Goal: Task Accomplishment & Management: Complete application form

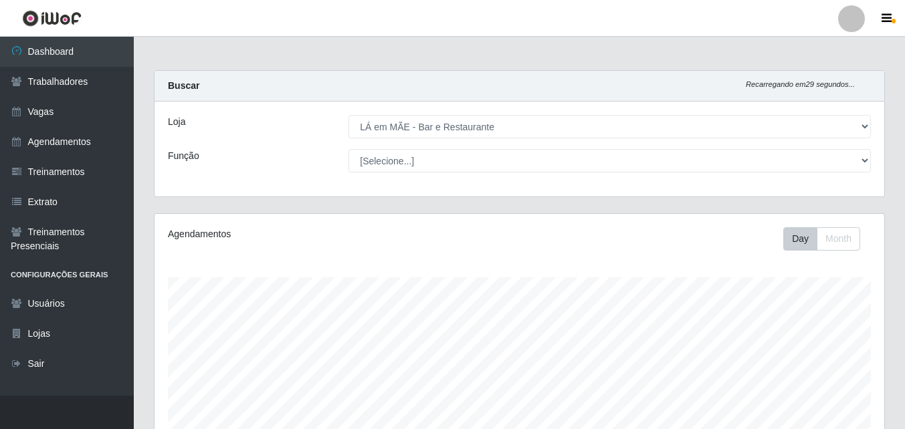
select select "265"
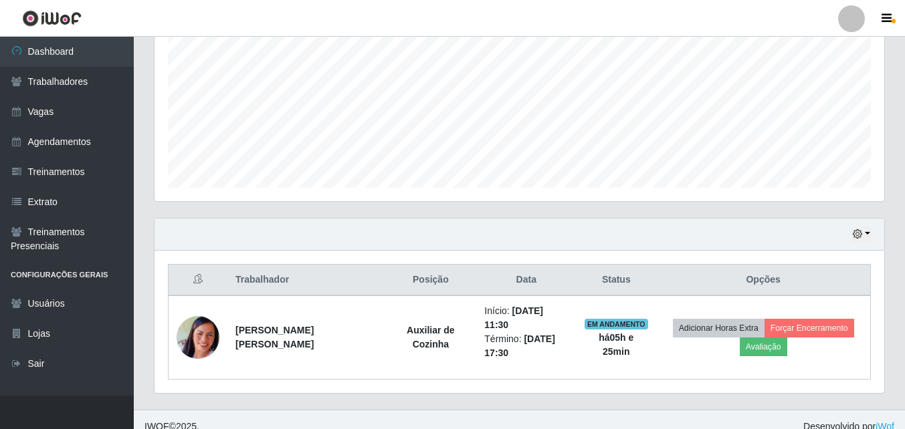
scroll to position [277, 729]
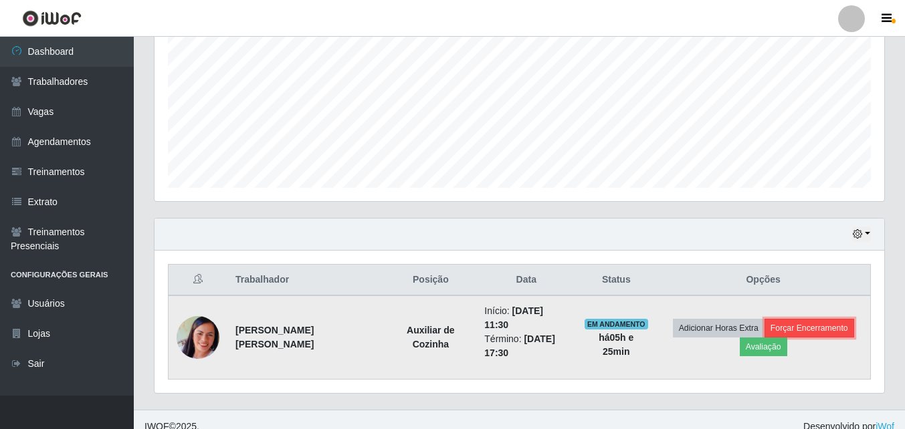
click at [822, 326] on button "Forçar Encerramento" at bounding box center [809, 328] width 90 height 19
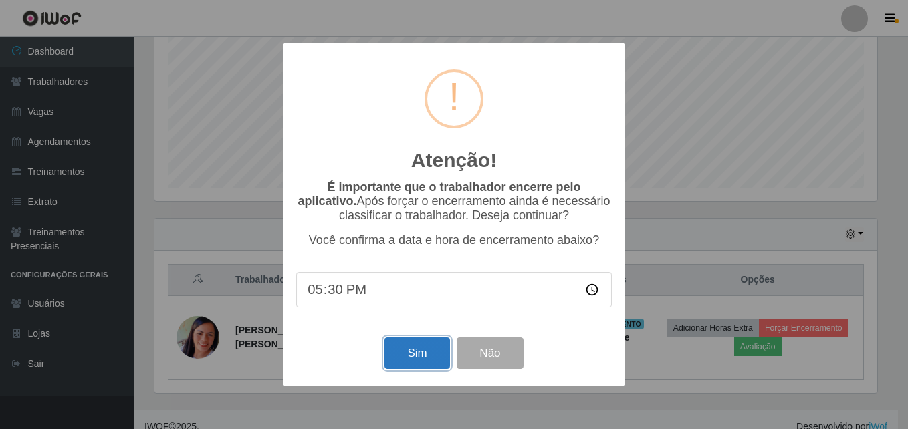
click at [413, 358] on button "Sim" at bounding box center [416, 353] width 65 height 31
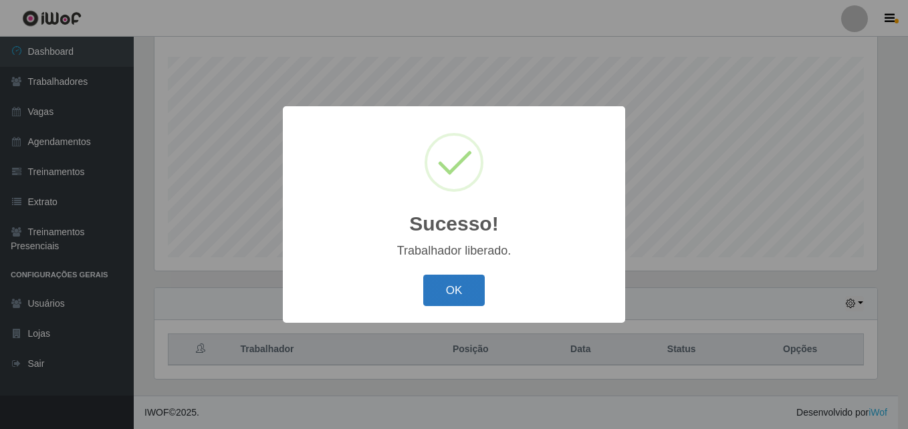
click at [444, 277] on button "OK" at bounding box center [454, 290] width 62 height 31
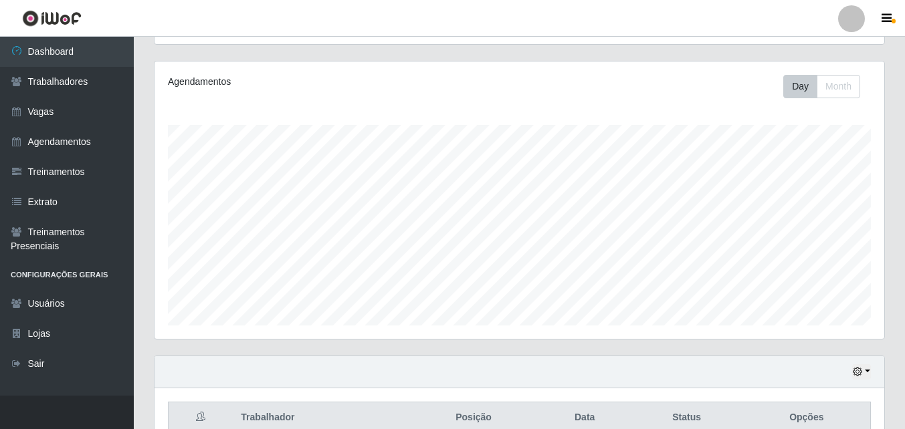
scroll to position [0, 0]
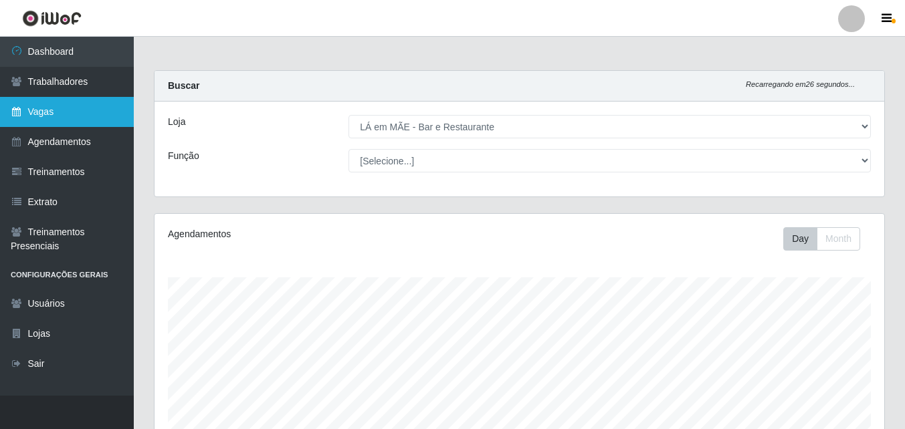
click at [39, 107] on link "Vagas" at bounding box center [67, 112] width 134 height 30
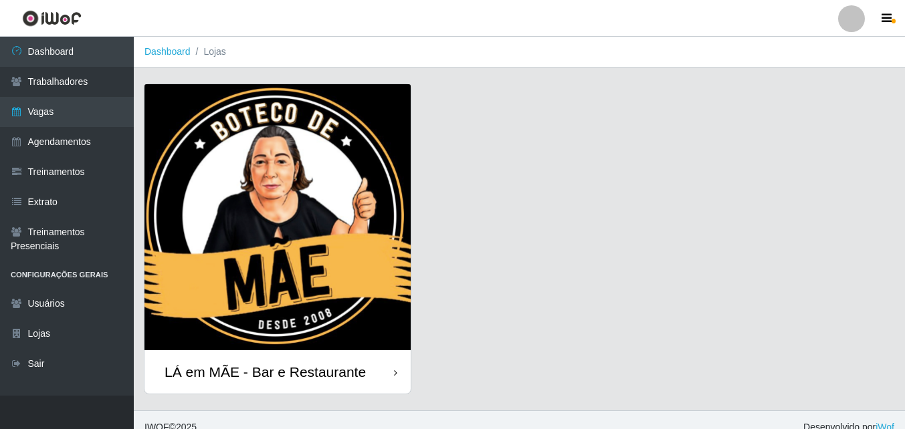
click at [311, 364] on div "LÁ em MÃE - Bar e Restaurante" at bounding box center [264, 372] width 201 height 17
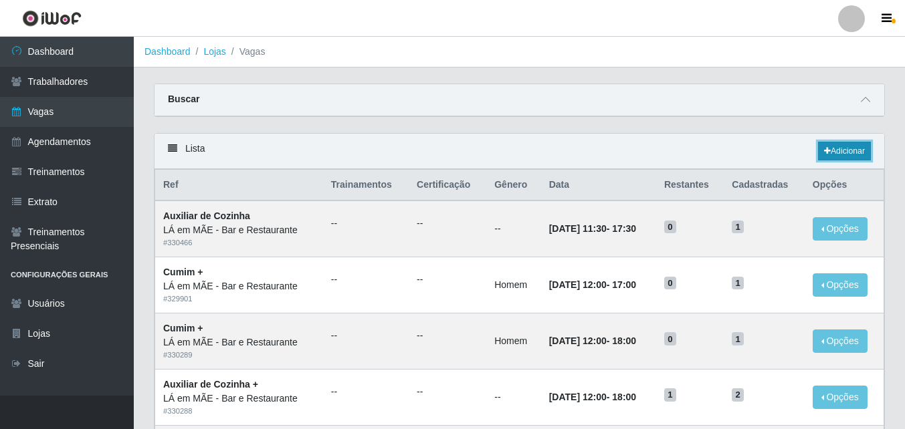
click at [832, 152] on link "Adicionar" at bounding box center [844, 151] width 53 height 19
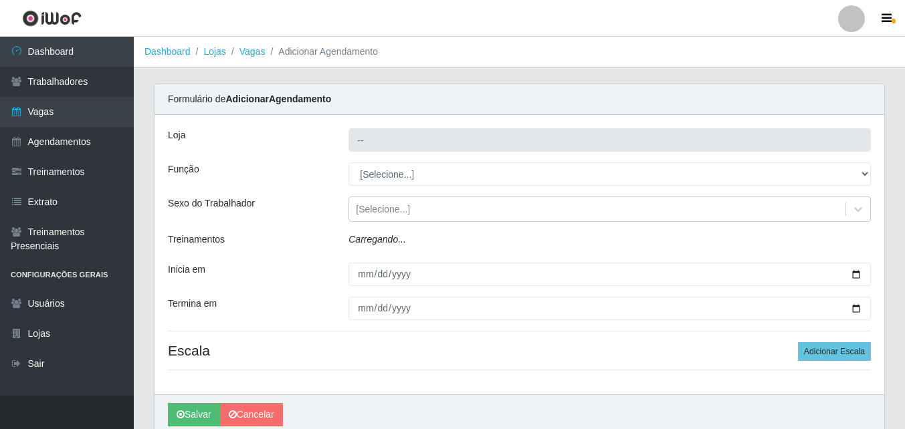
type input "LÁ em MÃE - Bar e Restaurante"
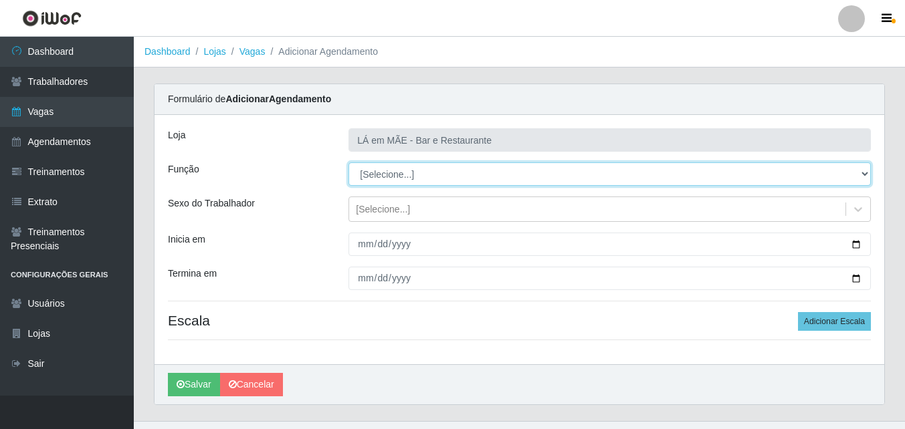
click at [381, 179] on select "[Selecione...] ASG ASG + ASG ++ Auxiliar de Cozinha Auxiliar de Cozinha + Auxil…" at bounding box center [609, 173] width 522 height 23
select select "17"
click at [348, 162] on select "[Selecione...] ASG ASG + ASG ++ Auxiliar de Cozinha Auxiliar de Cozinha + Auxil…" at bounding box center [609, 173] width 522 height 23
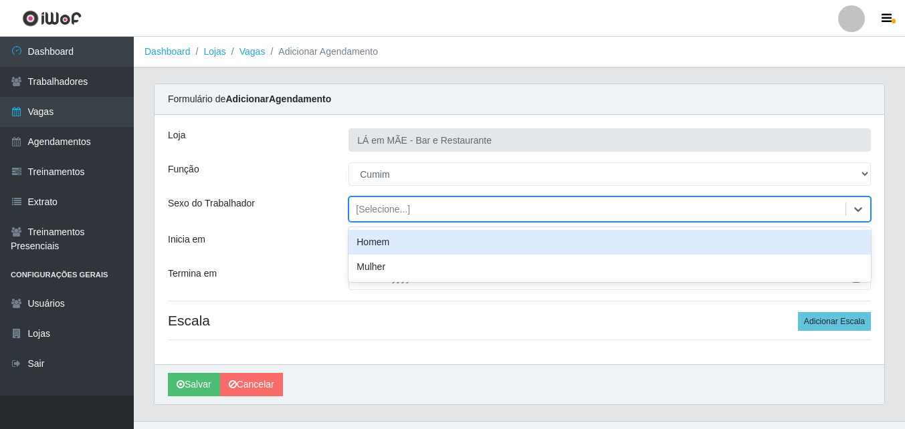
click at [358, 215] on div "[Selecione...]" at bounding box center [383, 210] width 54 height 14
click at [364, 245] on div "Homem" at bounding box center [609, 242] width 522 height 25
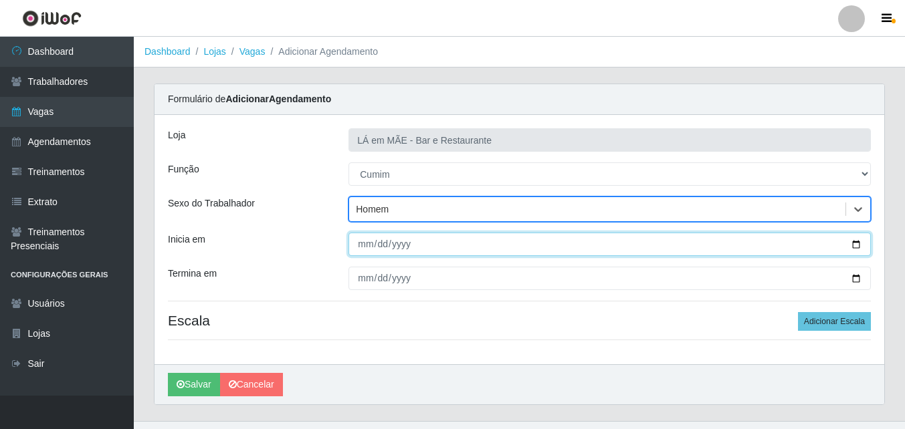
click at [358, 249] on input "Inicia em" at bounding box center [609, 244] width 522 height 23
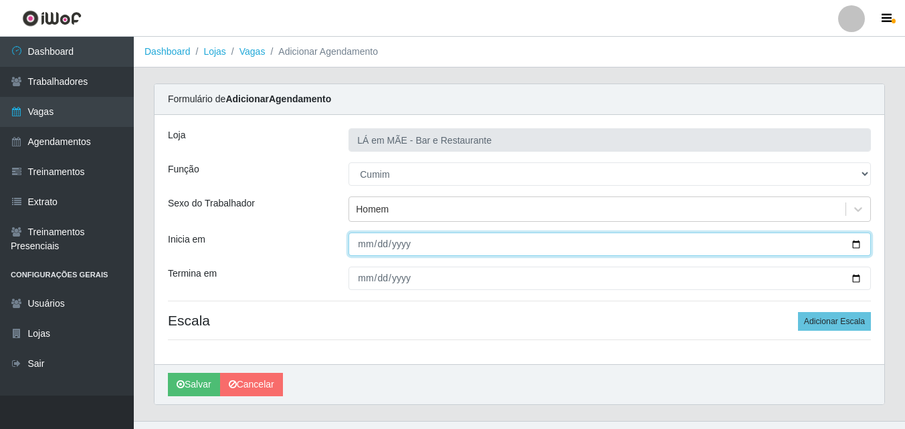
click at [856, 247] on input "Inicia em" at bounding box center [609, 244] width 522 height 23
type input "2025-08-15"
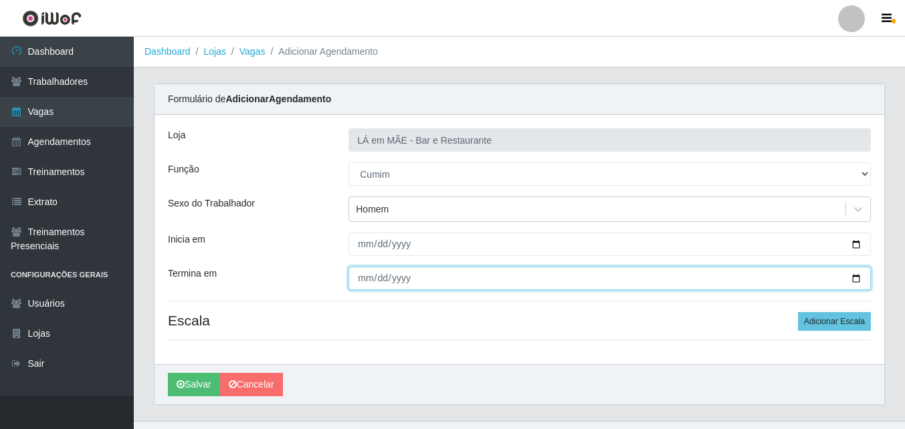
click at [853, 279] on input "Termina em" at bounding box center [609, 278] width 522 height 23
type input "2025-08-15"
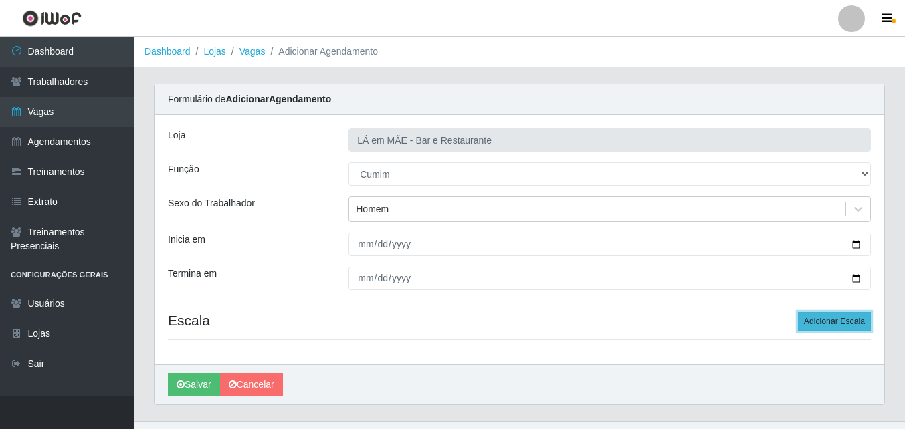
click at [814, 320] on button "Adicionar Escala" at bounding box center [834, 321] width 73 height 19
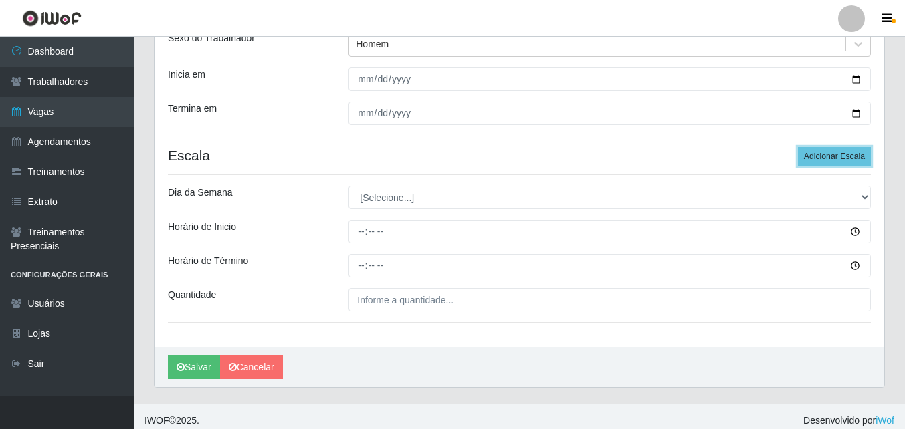
scroll to position [173, 0]
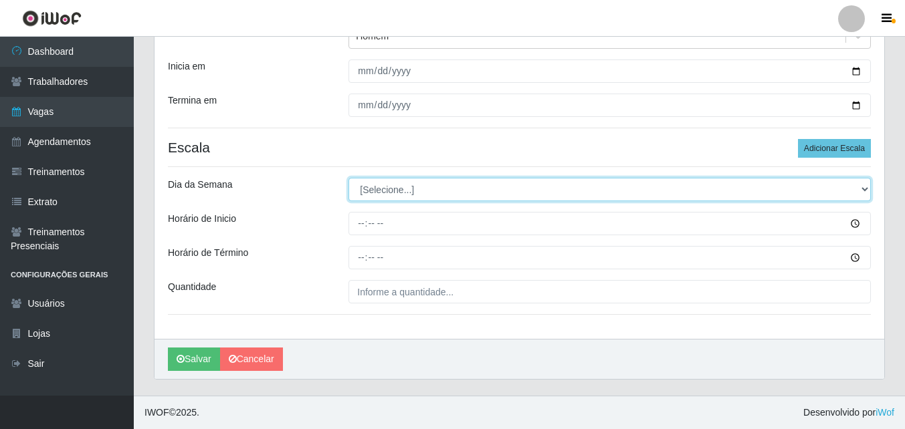
click at [368, 197] on select "[Selecione...] Segunda Terça Quarta Quinta Sexta Sábado Domingo" at bounding box center [609, 189] width 522 height 23
select select "5"
click at [348, 178] on select "[Selecione...] Segunda Terça Quarta Quinta Sexta Sábado Domingo" at bounding box center [609, 189] width 522 height 23
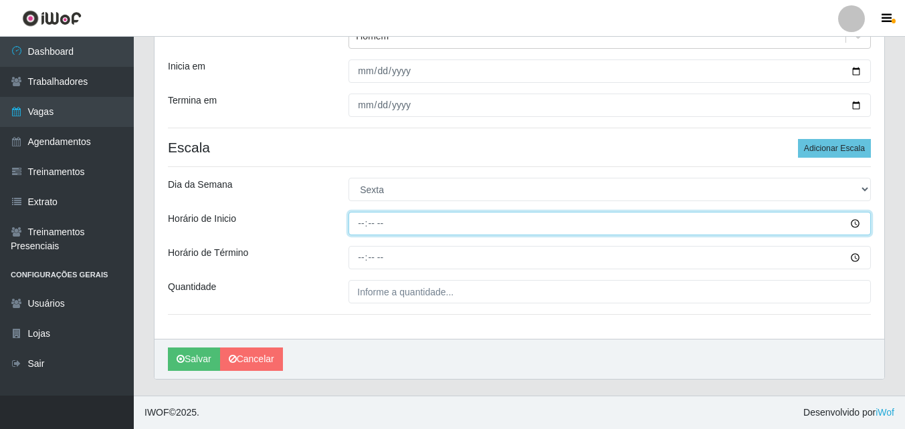
click at [362, 229] on input "Horário de Inicio" at bounding box center [609, 223] width 522 height 23
type input "11:30"
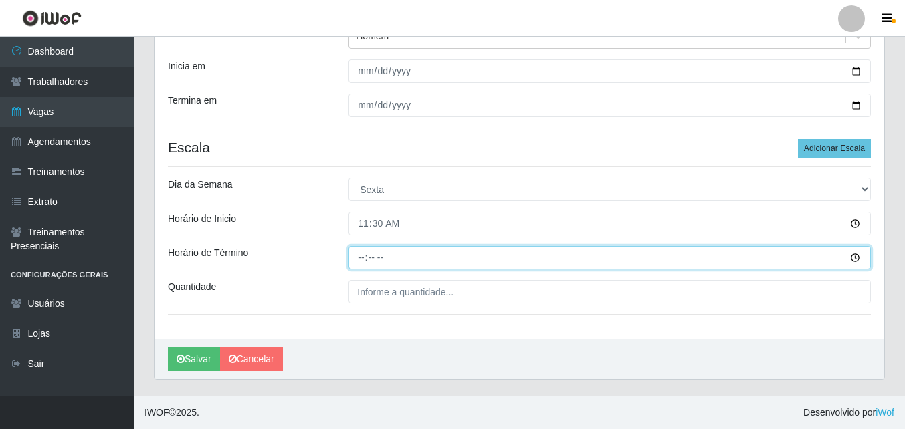
click at [358, 258] on input "Horário de Término" at bounding box center [609, 257] width 522 height 23
type input "17:30"
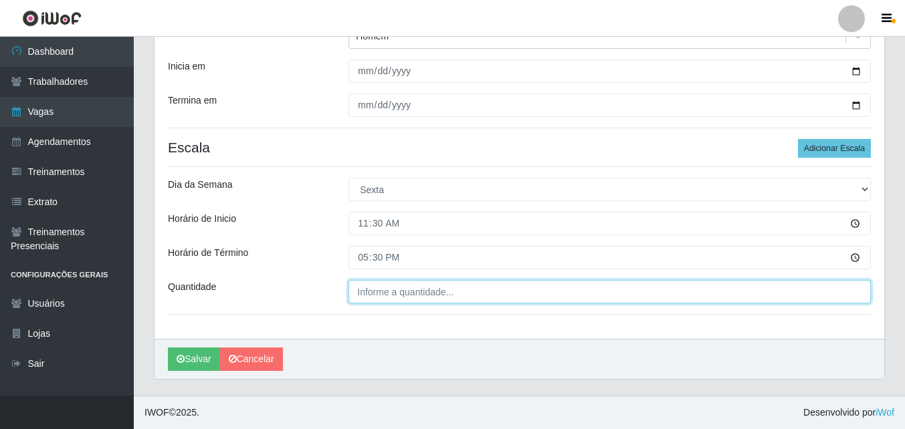
type input "___"
click at [366, 300] on input "___" at bounding box center [609, 291] width 522 height 23
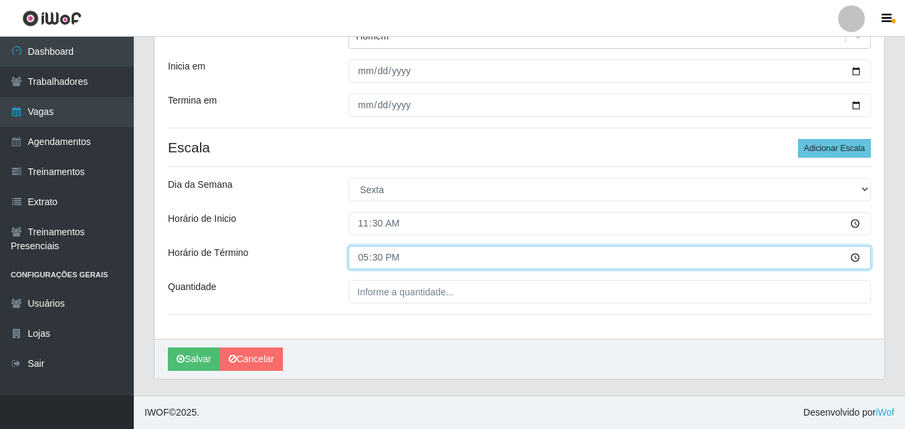
click at [368, 253] on input "17:30" at bounding box center [609, 257] width 522 height 23
type input "16:30"
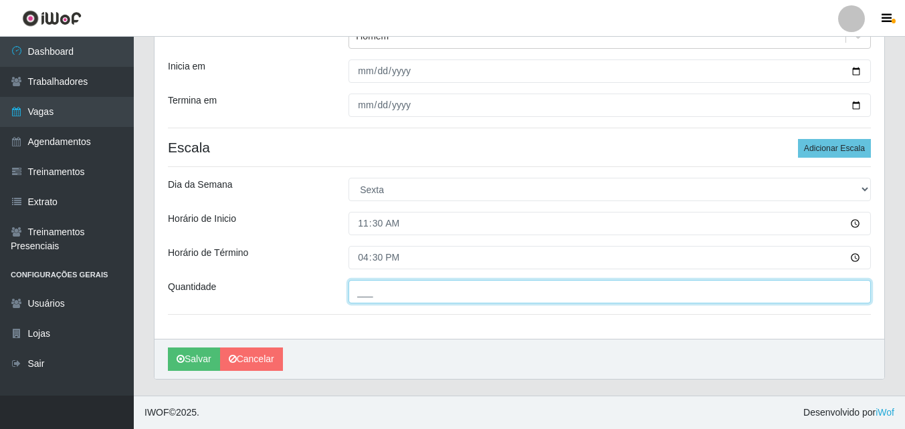
click at [372, 295] on input "___" at bounding box center [609, 291] width 522 height 23
type input "1__"
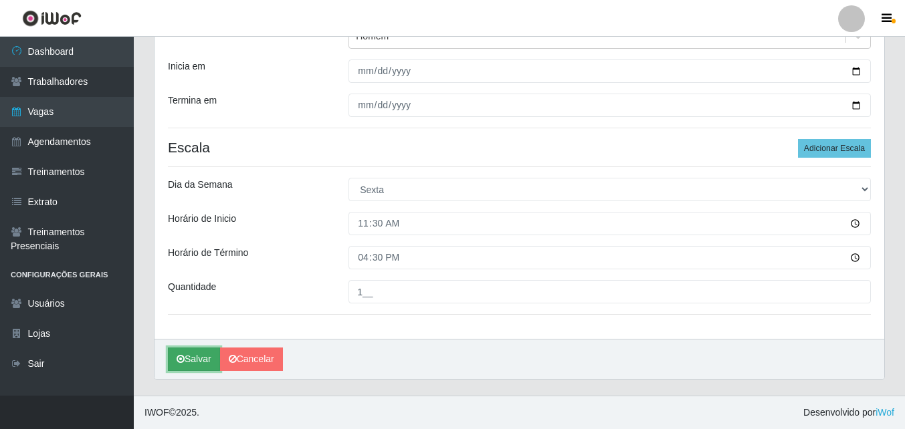
click at [183, 364] on icon "submit" at bounding box center [181, 358] width 8 height 9
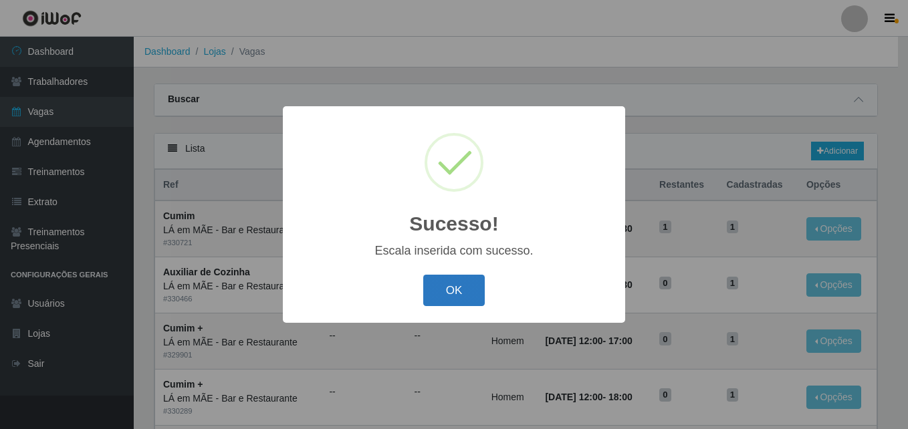
click at [447, 298] on button "OK" at bounding box center [454, 290] width 62 height 31
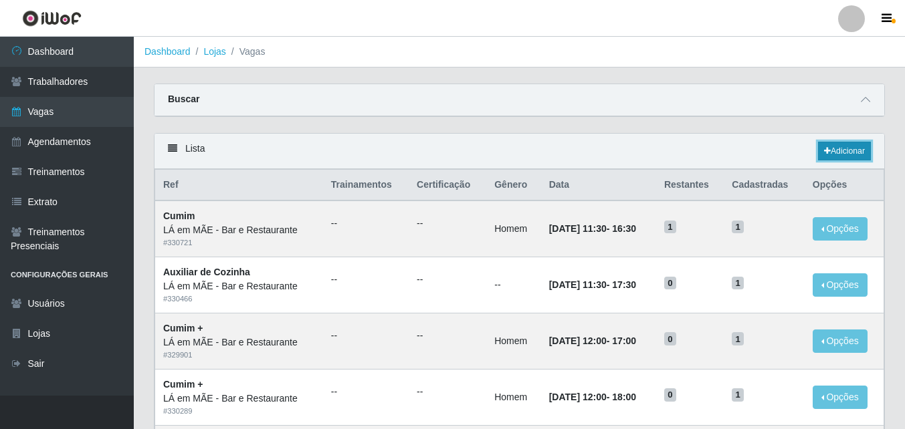
click at [838, 155] on link "Adicionar" at bounding box center [844, 151] width 53 height 19
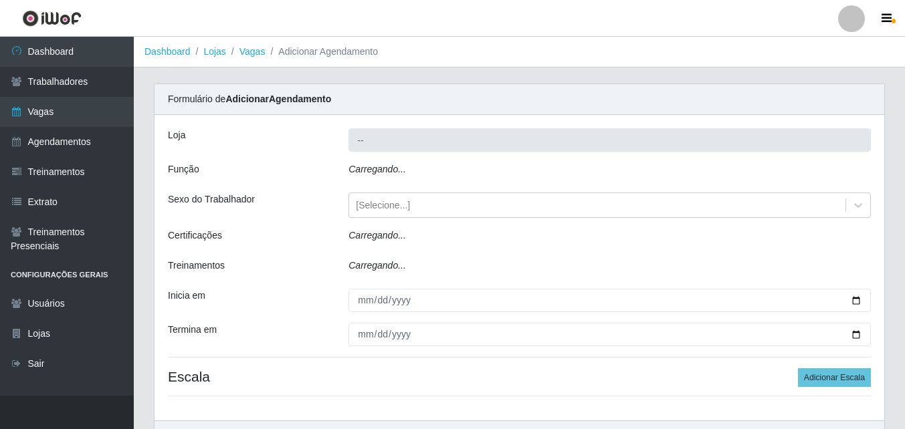
type input "LÁ em MÃE - Bar e Restaurante"
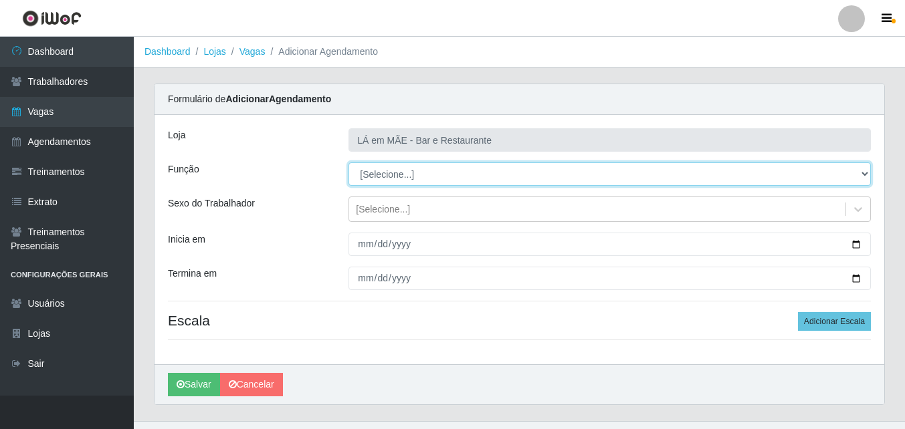
click at [389, 177] on select "[Selecione...] ASG ASG + ASG ++ Auxiliar de Cozinha Auxiliar de Cozinha + Auxil…" at bounding box center [609, 173] width 522 height 23
select select "91"
click at [348, 162] on select "[Selecione...] ASG ASG + ASG ++ Auxiliar de Cozinha Auxiliar de Cozinha + Auxil…" at bounding box center [609, 173] width 522 height 23
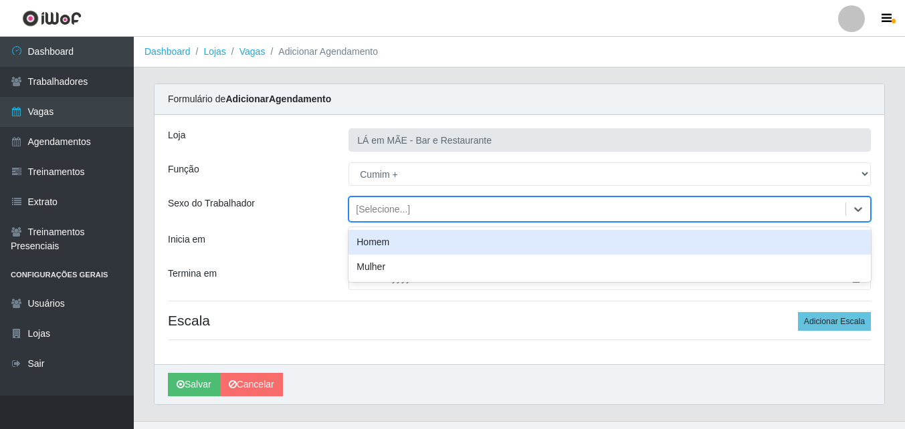
click at [361, 207] on div "[Selecione...]" at bounding box center [383, 210] width 54 height 14
click at [381, 243] on div "Homem" at bounding box center [609, 242] width 522 height 25
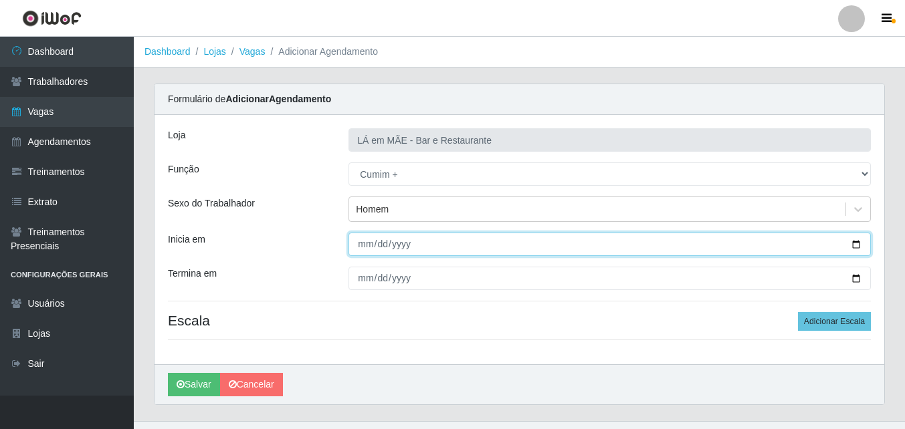
click at [364, 252] on input "Inicia em" at bounding box center [609, 244] width 522 height 23
click at [855, 243] on input "Inicia em" at bounding box center [609, 244] width 522 height 23
type input "2025-08-16"
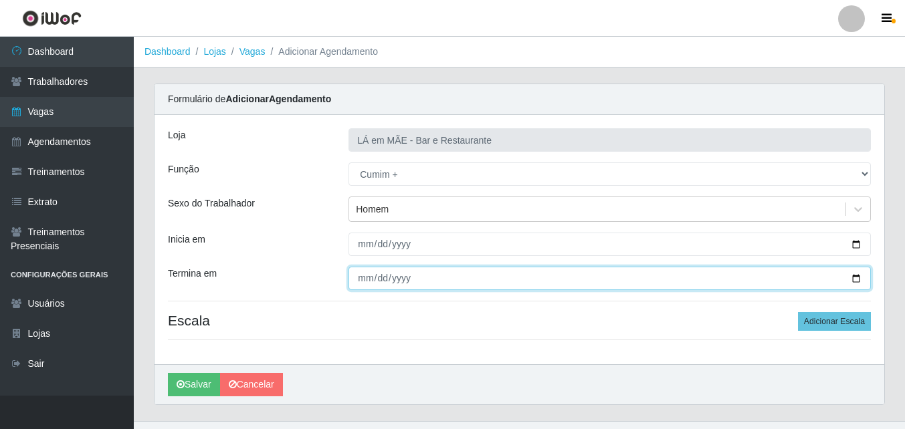
click at [856, 276] on input "Termina em" at bounding box center [609, 278] width 522 height 23
type input "2025-08-17"
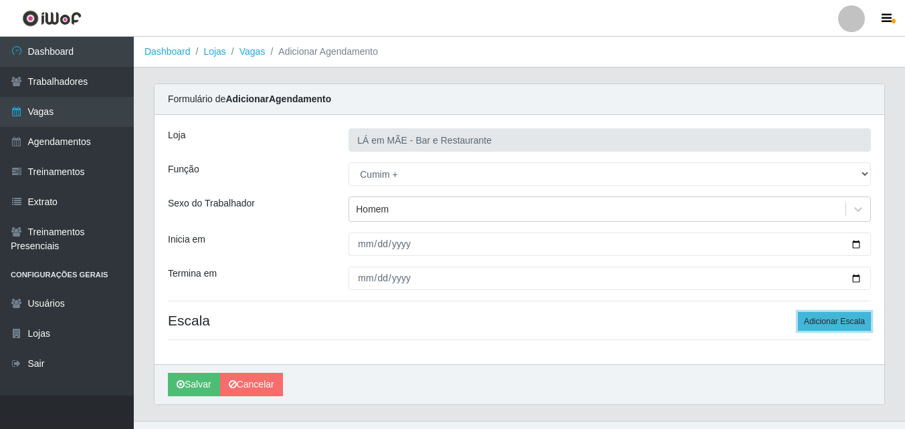
click at [834, 322] on button "Adicionar Escala" at bounding box center [834, 321] width 73 height 19
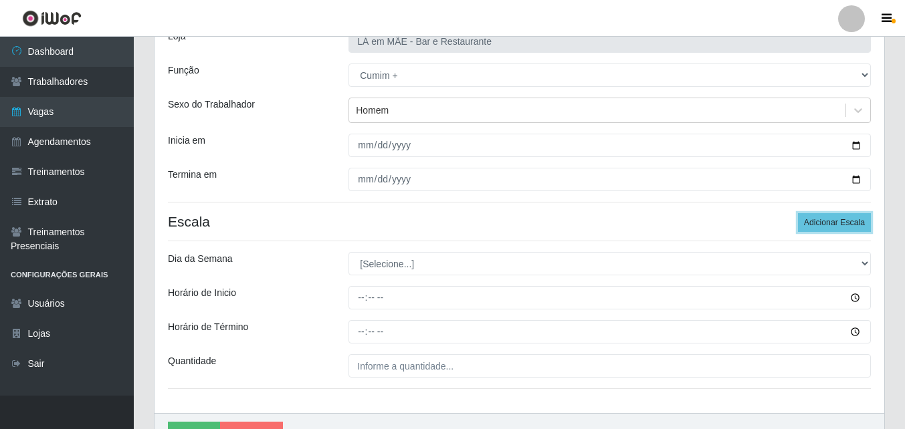
scroll to position [134, 0]
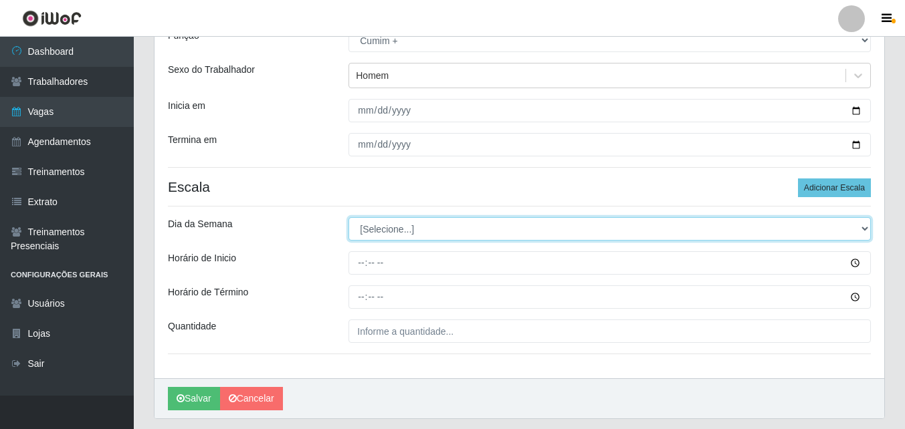
click at [396, 229] on select "[Selecione...] Segunda Terça Quarta Quinta Sexta Sábado Domingo" at bounding box center [609, 228] width 522 height 23
select select "6"
click at [348, 217] on select "[Selecione...] Segunda Terça Quarta Quinta Sexta Sábado Domingo" at bounding box center [609, 228] width 522 height 23
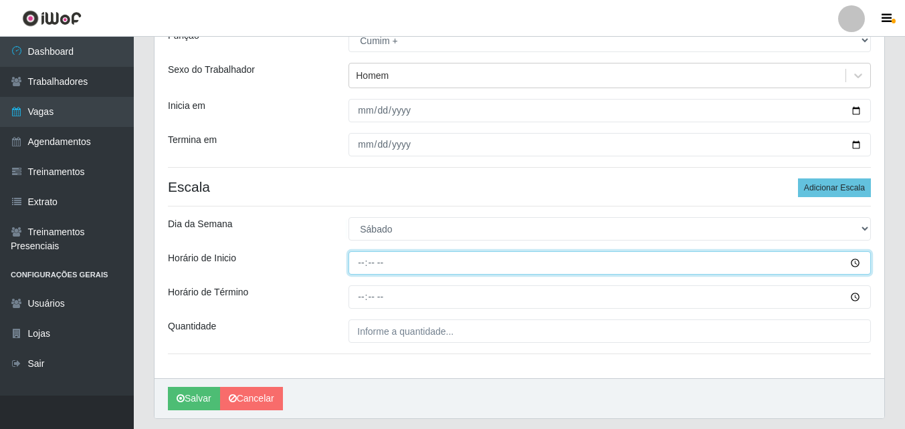
click at [361, 269] on input "Horário de Inicio" at bounding box center [609, 262] width 522 height 23
type input "11:00"
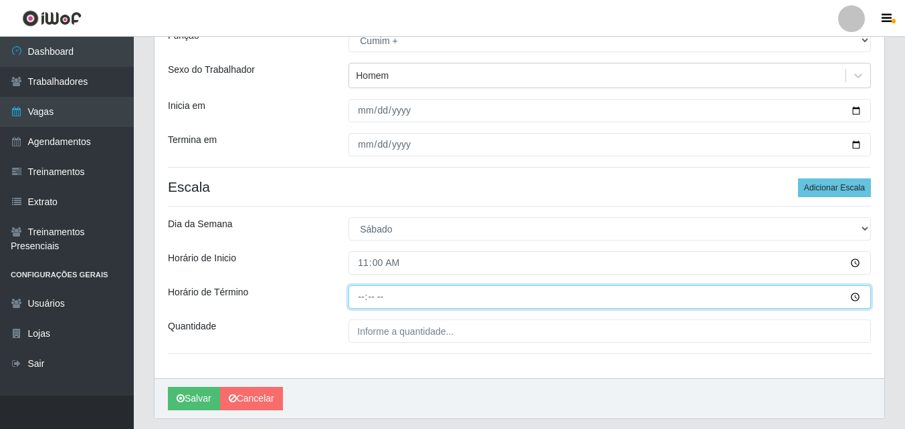
click at [361, 299] on input "Horário de Término" at bounding box center [609, 297] width 522 height 23
type input "16:00"
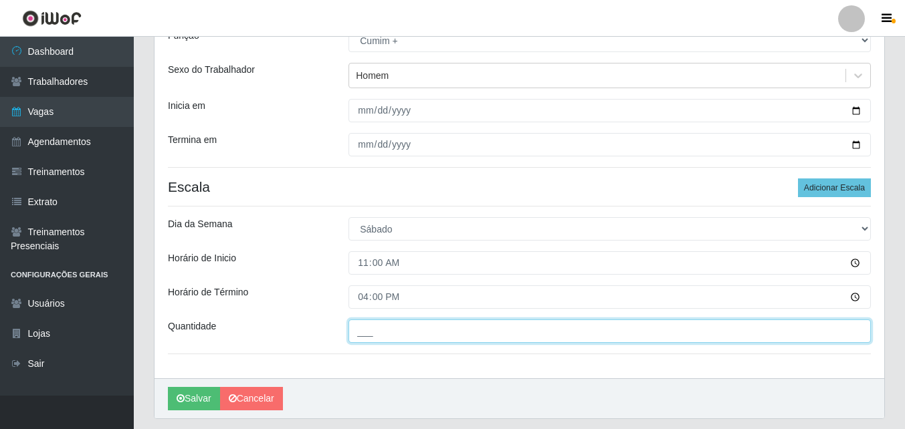
click at [362, 332] on input "___" at bounding box center [609, 331] width 522 height 23
type input "1__"
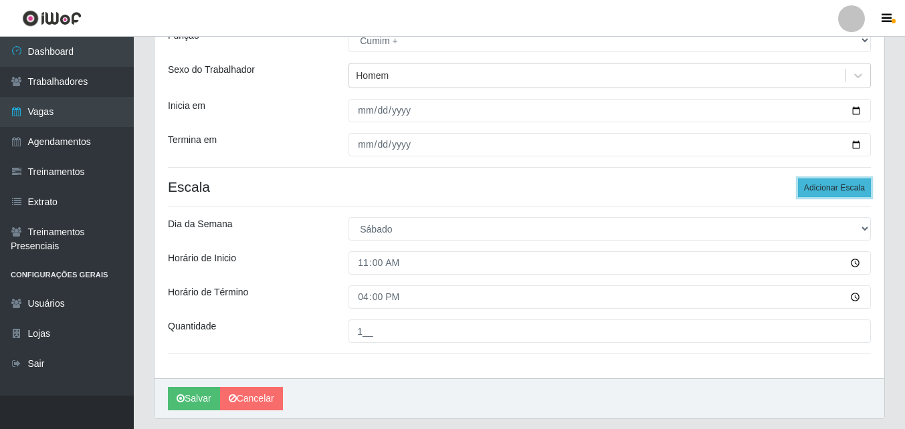
click at [812, 185] on button "Adicionar Escala" at bounding box center [834, 188] width 73 height 19
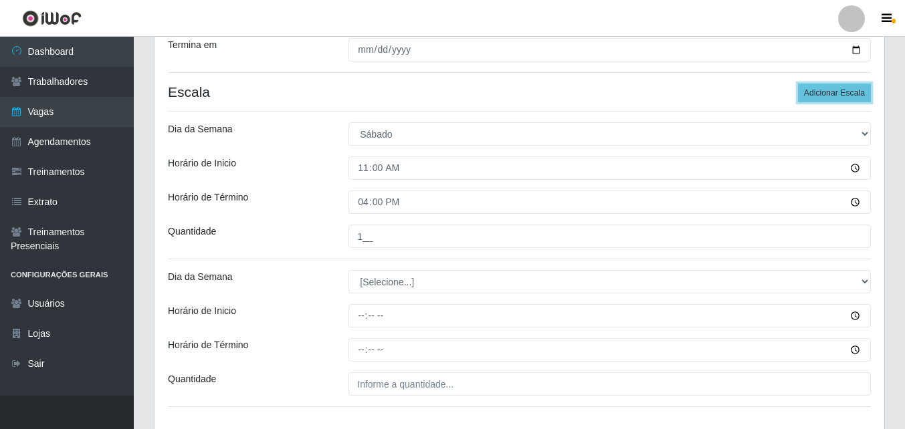
scroll to position [321, 0]
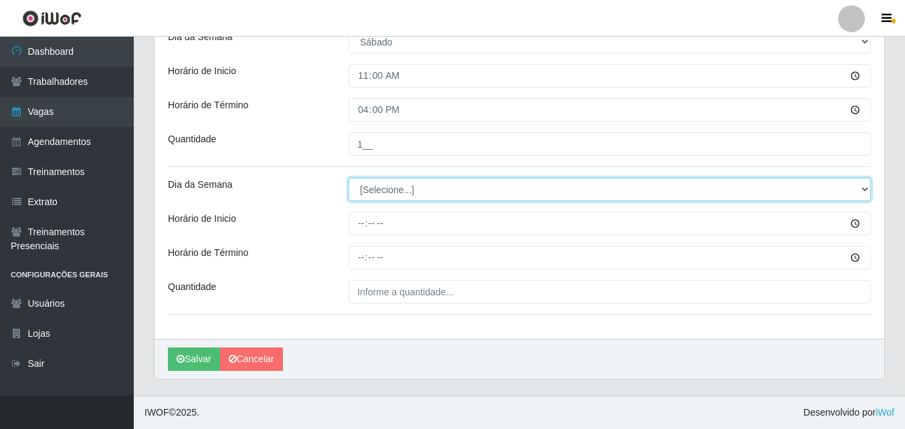
click at [377, 189] on select "[Selecione...] Segunda Terça Quarta Quinta Sexta Sábado Domingo" at bounding box center [609, 189] width 522 height 23
select select "6"
click at [348, 178] on select "[Selecione...] Segunda Terça Quarta Quinta Sexta Sábado Domingo" at bounding box center [609, 189] width 522 height 23
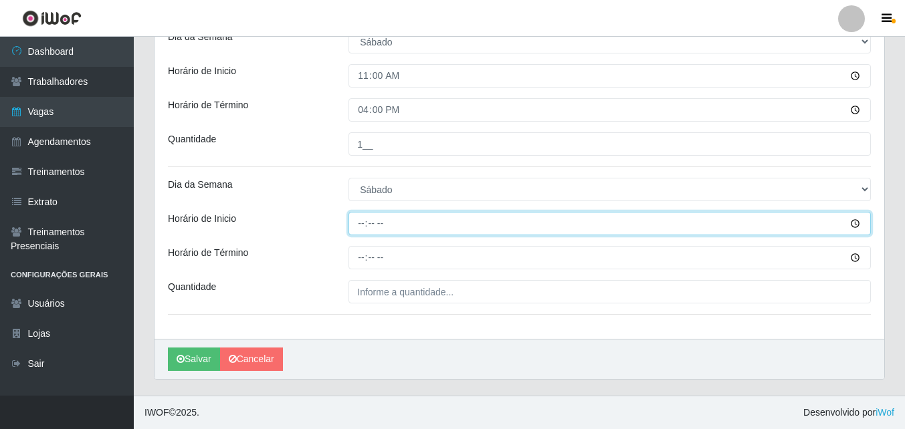
click at [356, 232] on input "Horário de Inicio" at bounding box center [609, 223] width 522 height 23
type input "12:00"
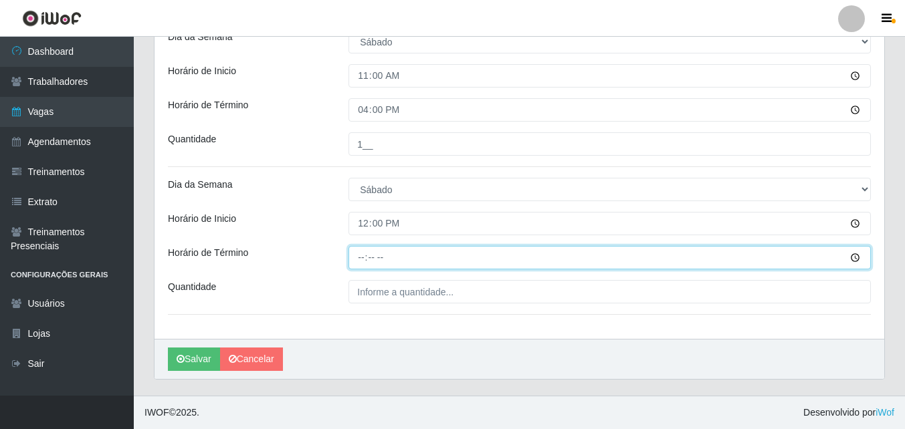
click at [360, 257] on input "Horário de Término" at bounding box center [609, 257] width 522 height 23
type input "17:00"
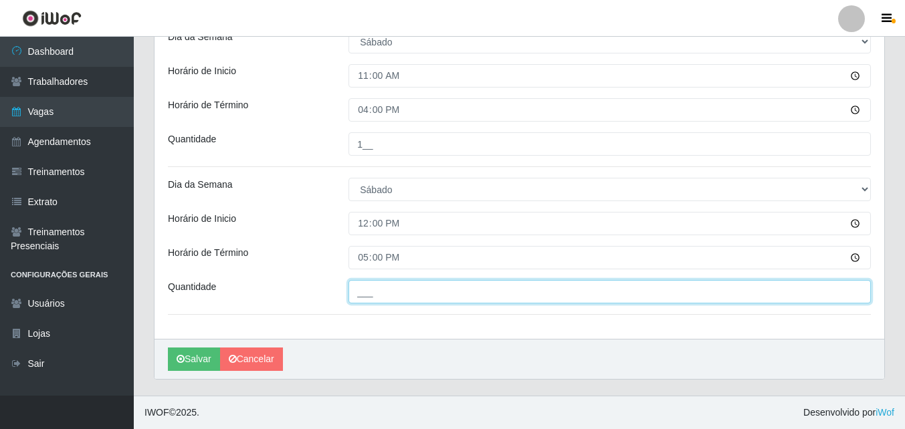
click at [369, 288] on input "___" at bounding box center [609, 291] width 522 height 23
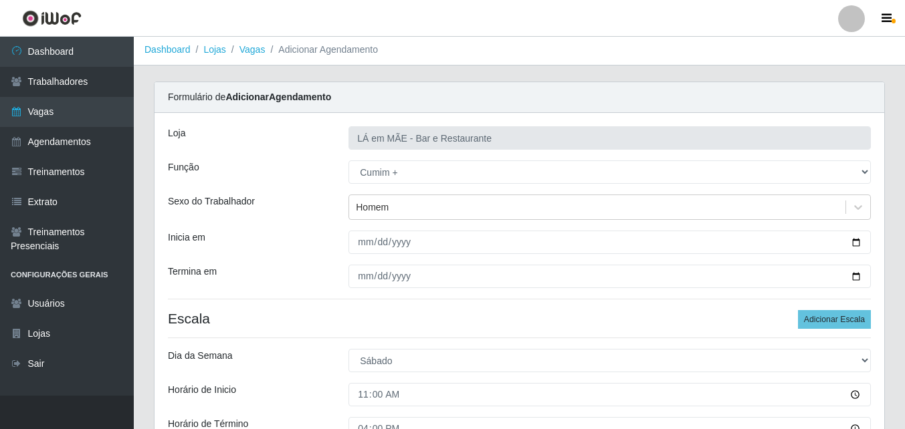
scroll to position [0, 0]
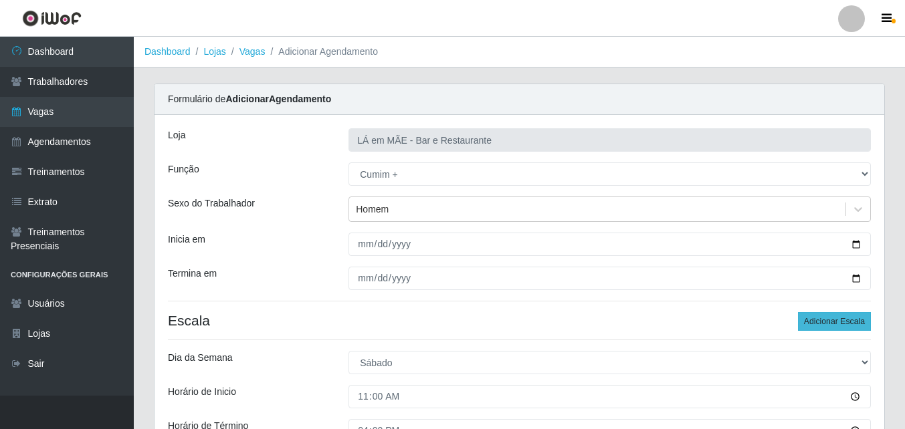
type input "1__"
click at [816, 328] on button "Adicionar Escala" at bounding box center [834, 321] width 73 height 19
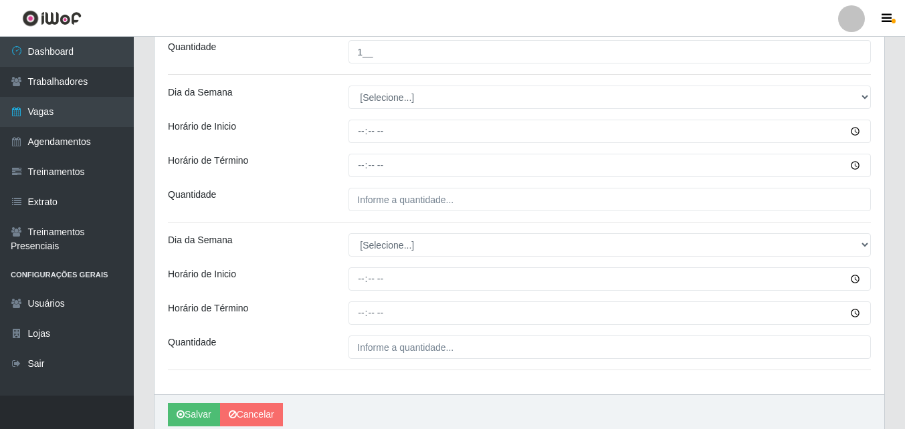
scroll to position [602, 0]
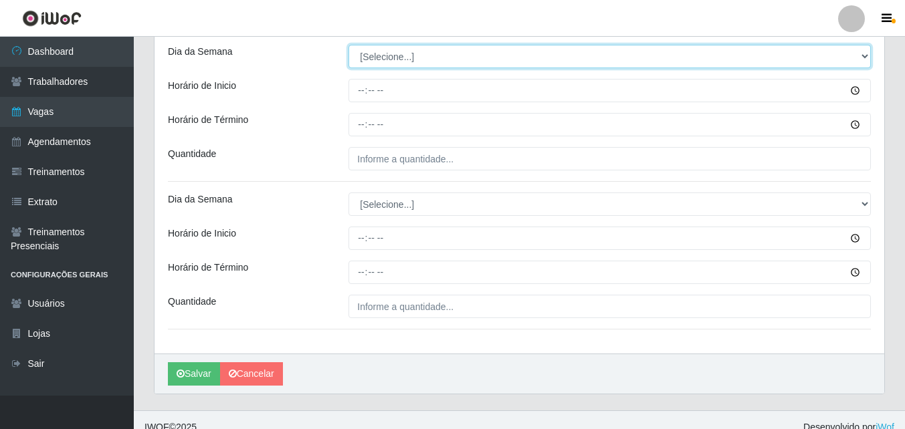
click at [385, 63] on select "[Selecione...] Segunda Terça Quarta Quinta Sexta Sábado Domingo" at bounding box center [609, 56] width 522 height 23
select select "0"
click at [348, 45] on select "[Selecione...] Segunda Terça Quarta Quinta Sexta Sábado Domingo" at bounding box center [609, 56] width 522 height 23
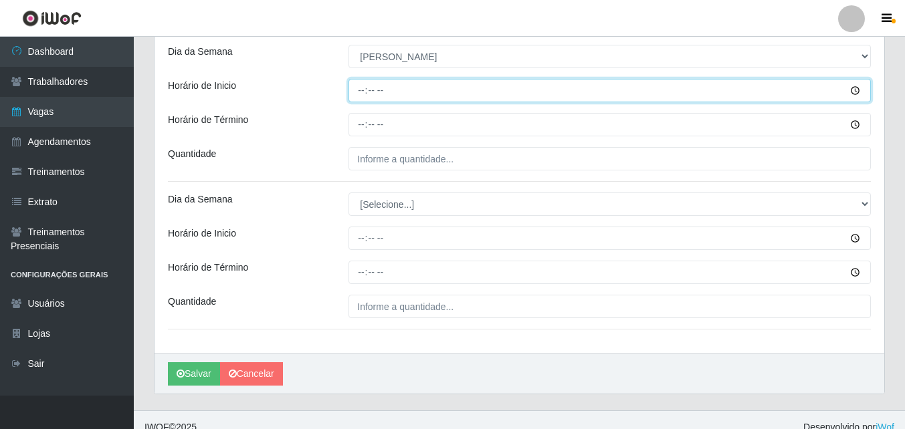
click at [356, 91] on input "Horário de Inicio" at bounding box center [609, 90] width 522 height 23
type input "11:00"
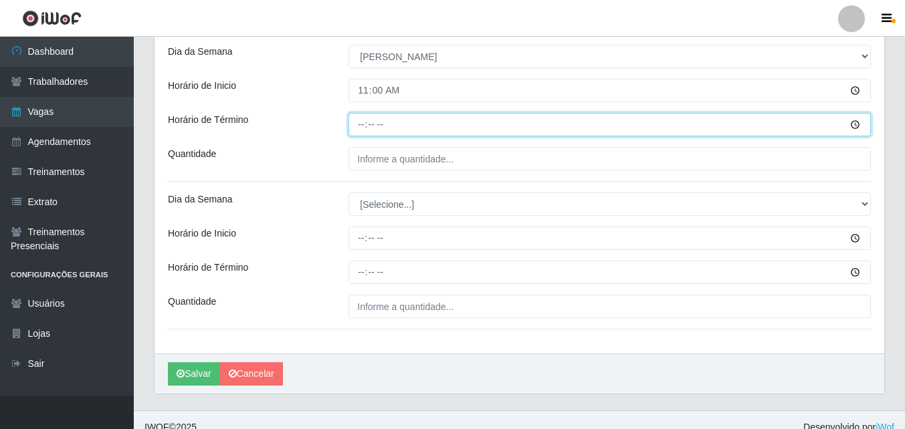
click at [360, 132] on input "Horário de Término" at bounding box center [609, 124] width 522 height 23
type input "16:00"
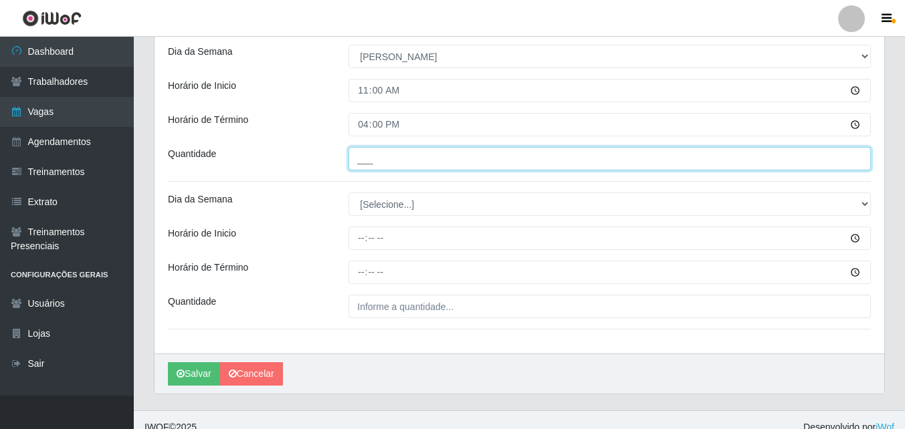
click at [373, 158] on input "___" at bounding box center [609, 158] width 522 height 23
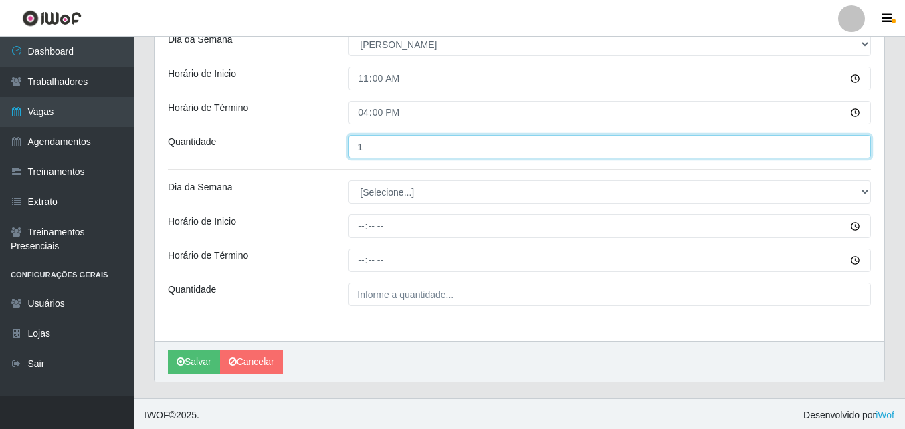
scroll to position [616, 0]
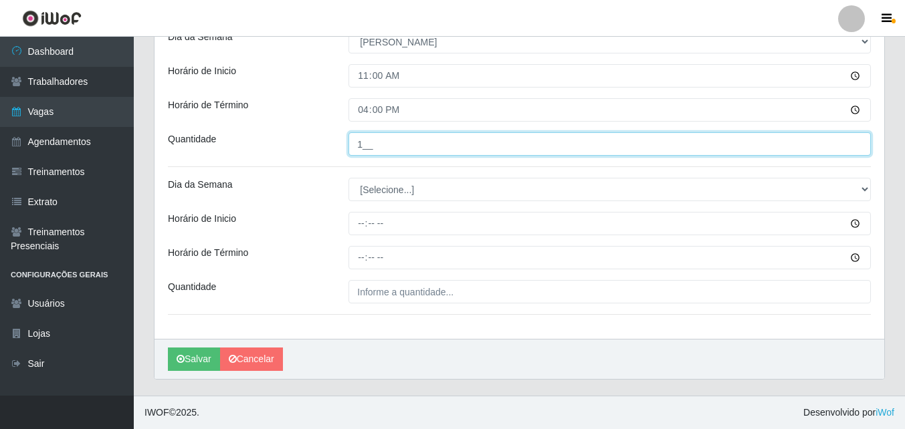
type input "1__"
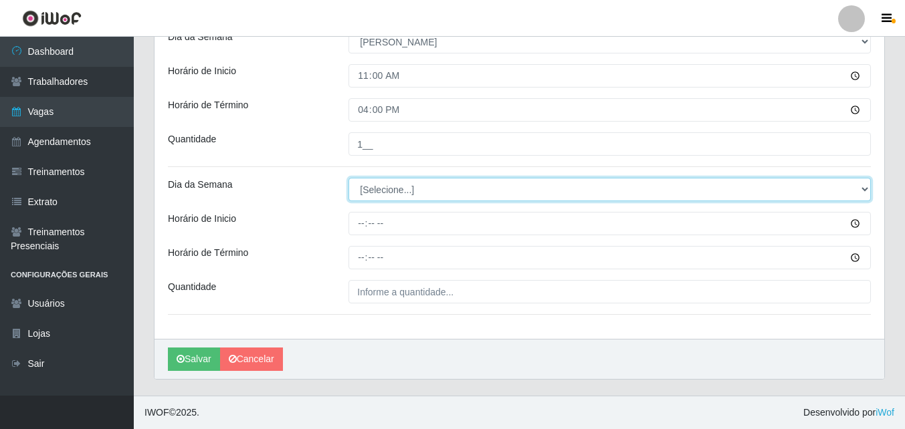
click at [380, 197] on select "[Selecione...] Segunda Terça Quarta Quinta Sexta Sábado Domingo" at bounding box center [609, 189] width 522 height 23
select select "0"
click at [348, 178] on select "[Selecione...] Segunda Terça Quarta Quinta Sexta Sábado Domingo" at bounding box center [609, 189] width 522 height 23
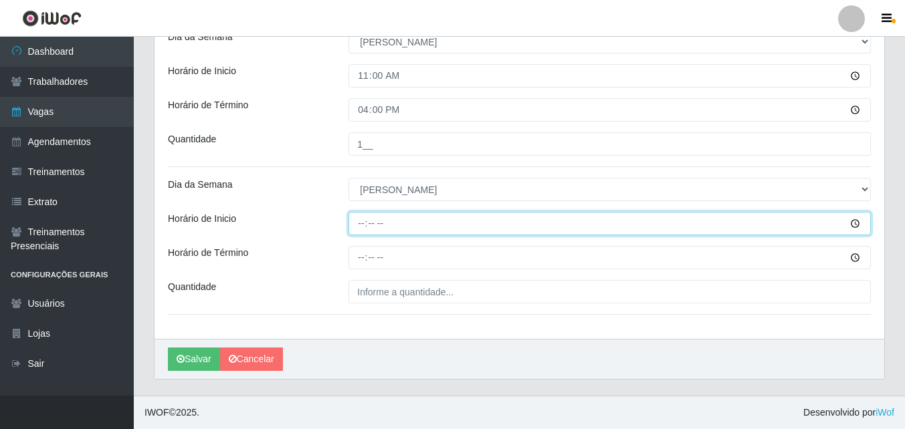
click at [357, 227] on input "Horário de Inicio" at bounding box center [609, 223] width 522 height 23
type input "11:01"
click at [364, 227] on input "11:00" at bounding box center [609, 223] width 522 height 23
type input "12:00"
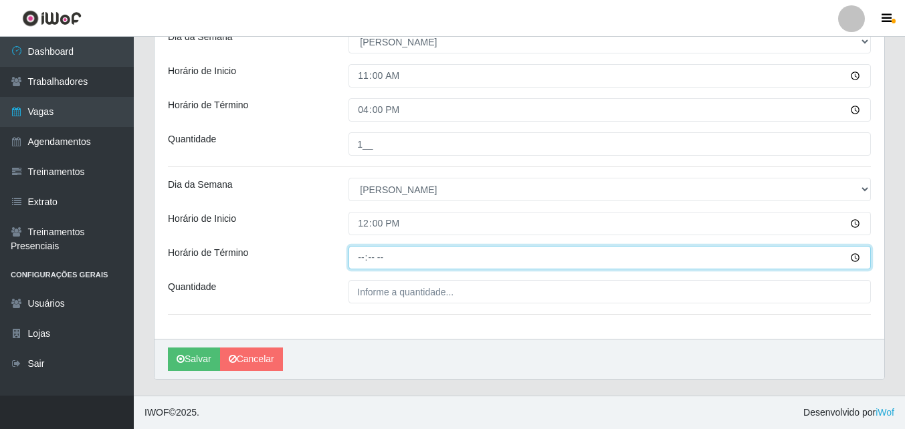
click at [357, 262] on input "Horário de Término" at bounding box center [609, 257] width 522 height 23
type input "17:00"
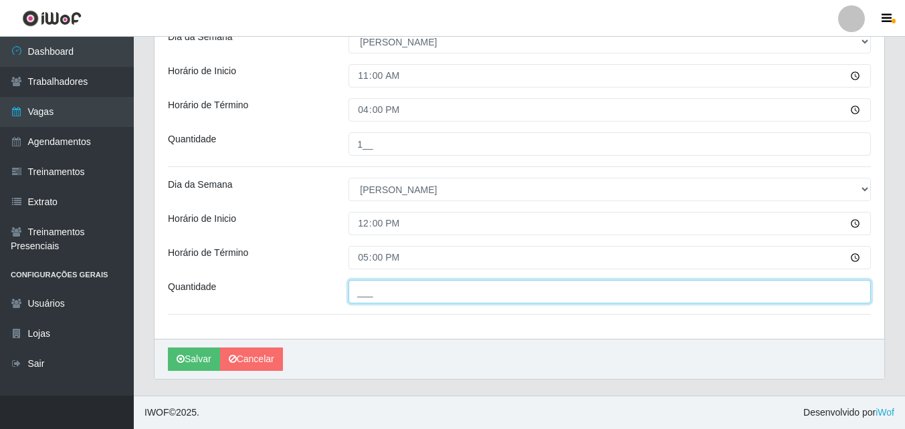
click at [376, 293] on input "___" at bounding box center [609, 291] width 522 height 23
type input "1__"
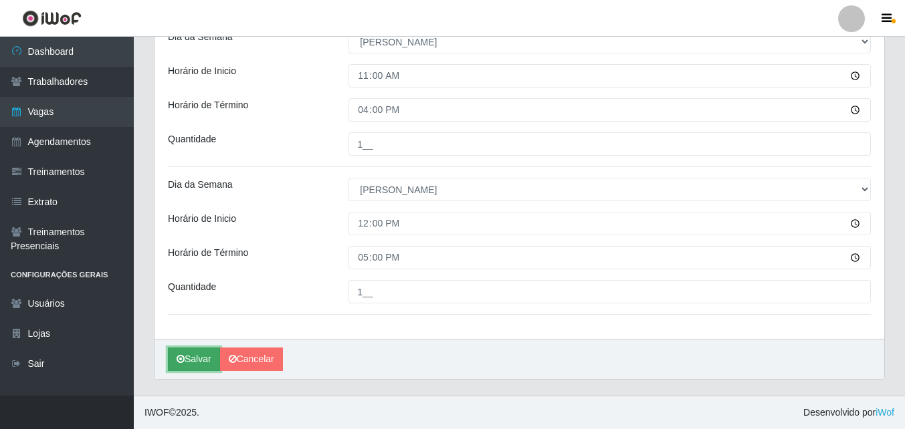
click at [188, 354] on button "Salvar" at bounding box center [194, 359] width 52 height 23
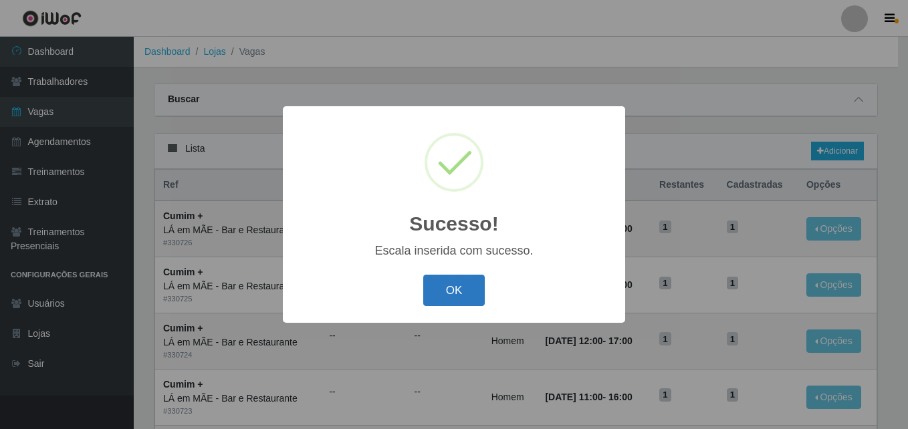
click at [445, 295] on button "OK" at bounding box center [454, 290] width 62 height 31
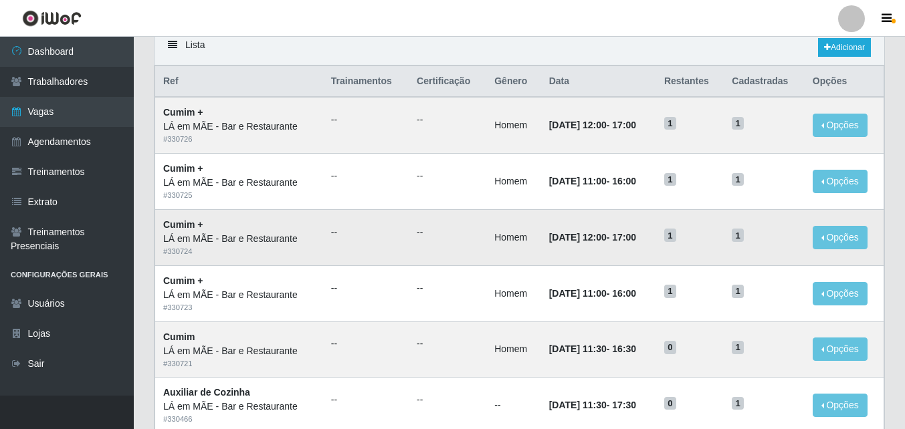
scroll to position [134, 0]
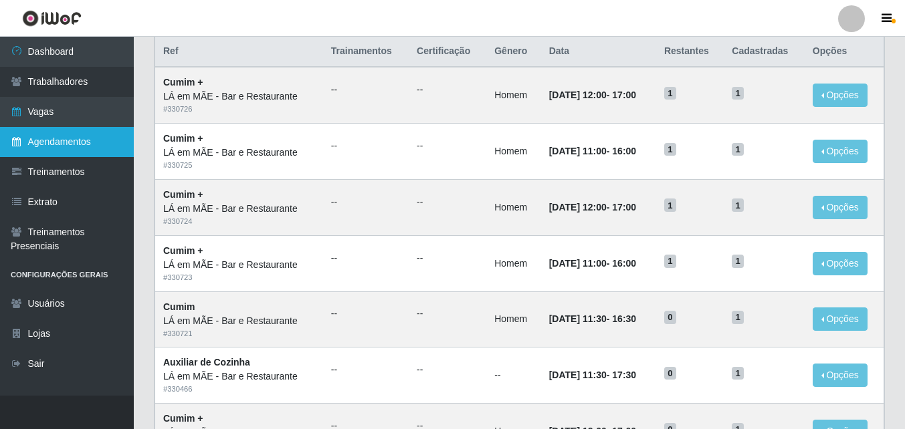
click at [53, 141] on link "Agendamentos" at bounding box center [67, 142] width 134 height 30
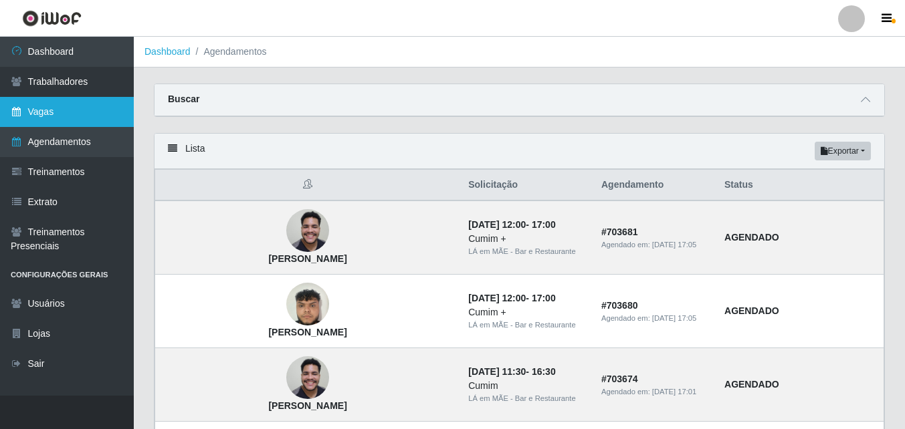
click at [62, 106] on link "Vagas" at bounding box center [67, 112] width 134 height 30
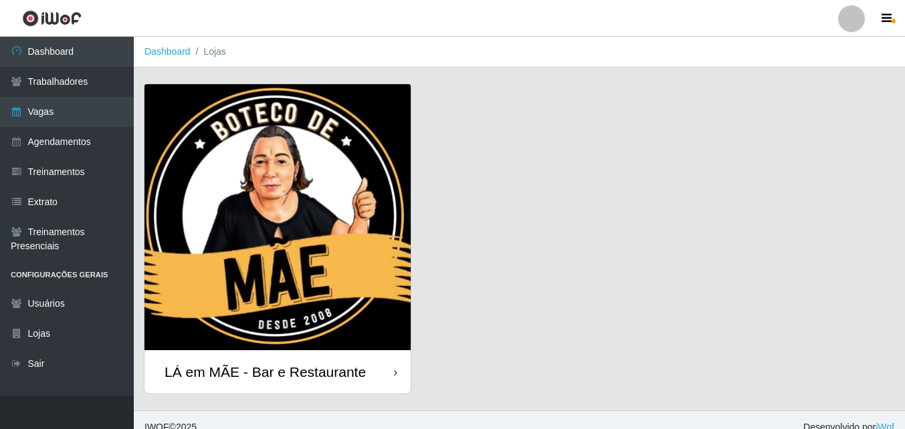
click at [278, 350] on div "LÁ em MÃE - Bar e Restaurante" at bounding box center [277, 371] width 266 height 43
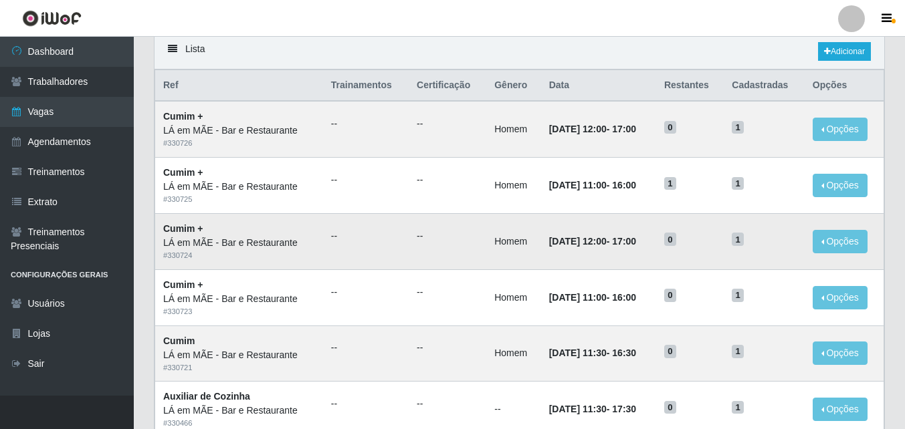
scroll to position [67, 0]
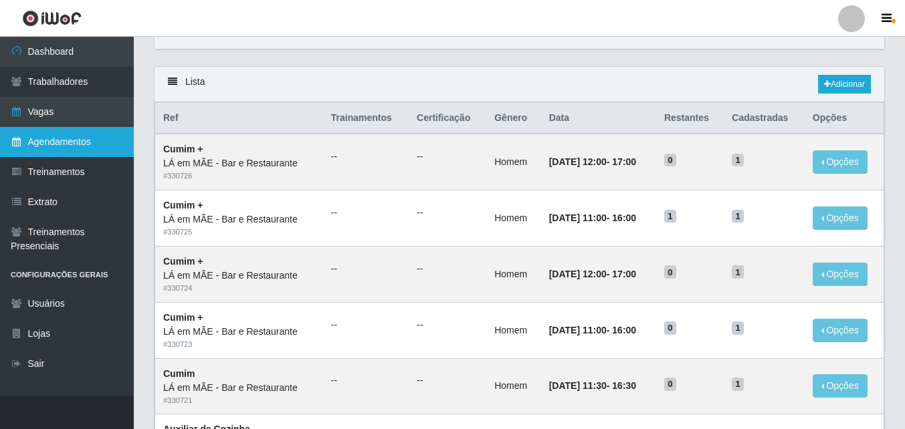
click at [43, 136] on link "Agendamentos" at bounding box center [67, 142] width 134 height 30
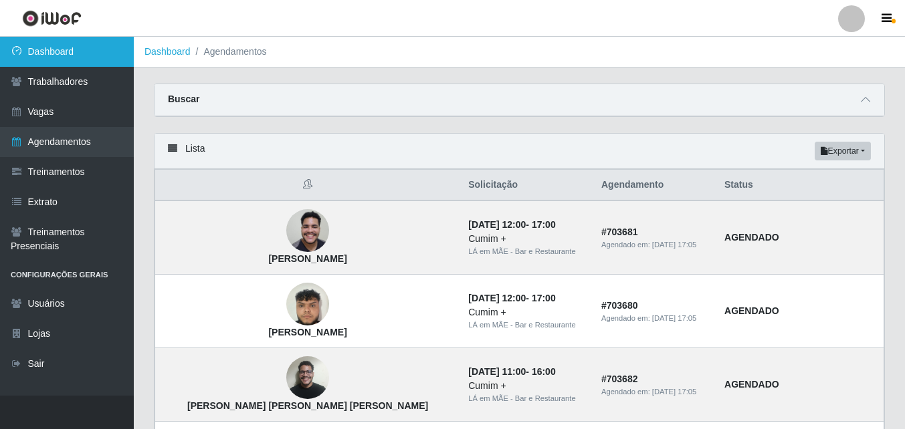
click at [64, 60] on link "Dashboard" at bounding box center [67, 52] width 134 height 30
